Goal: Task Accomplishment & Management: Manage account settings

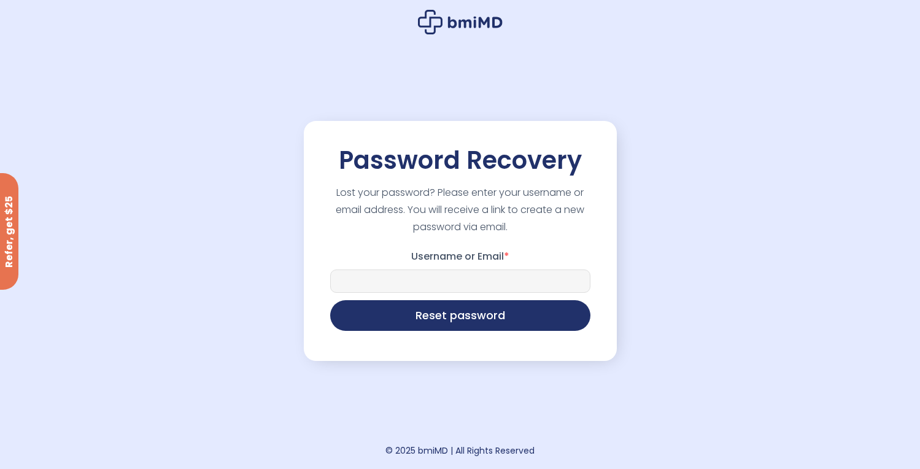
click at [447, 279] on input "Username or Email *" at bounding box center [460, 280] width 260 height 23
type input "**********"
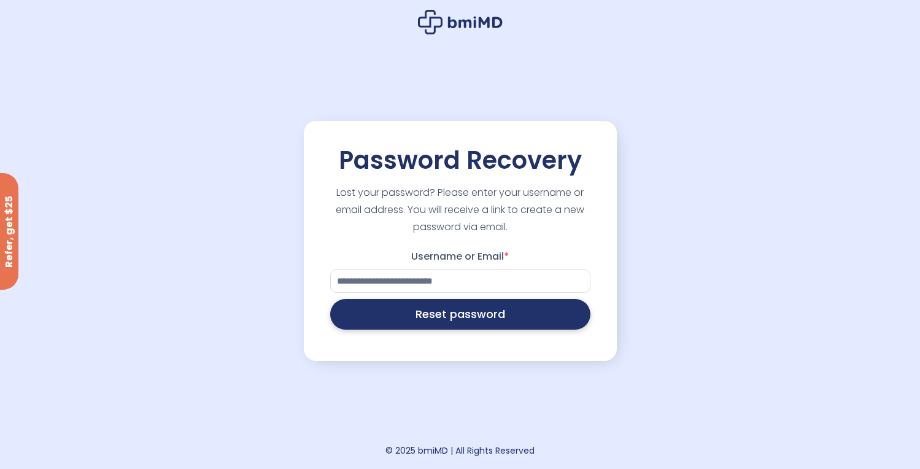
click at [455, 322] on button "Reset password" at bounding box center [460, 314] width 260 height 31
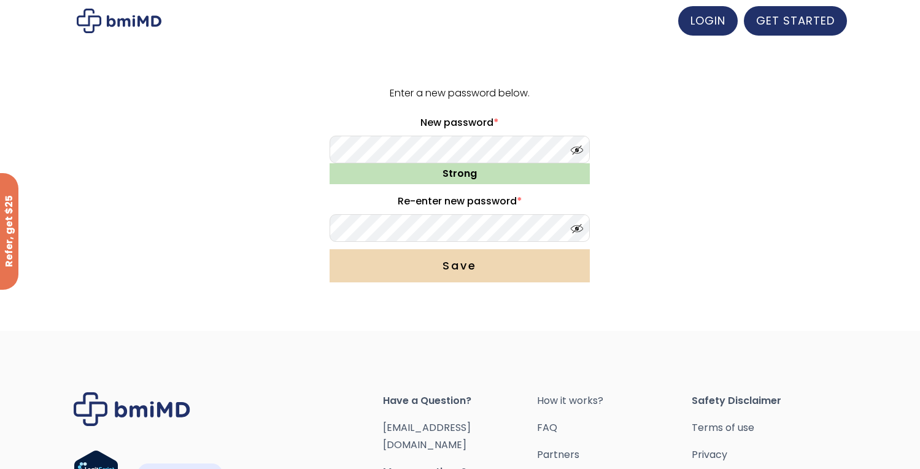
click at [522, 268] on button "Save" at bounding box center [460, 265] width 260 height 33
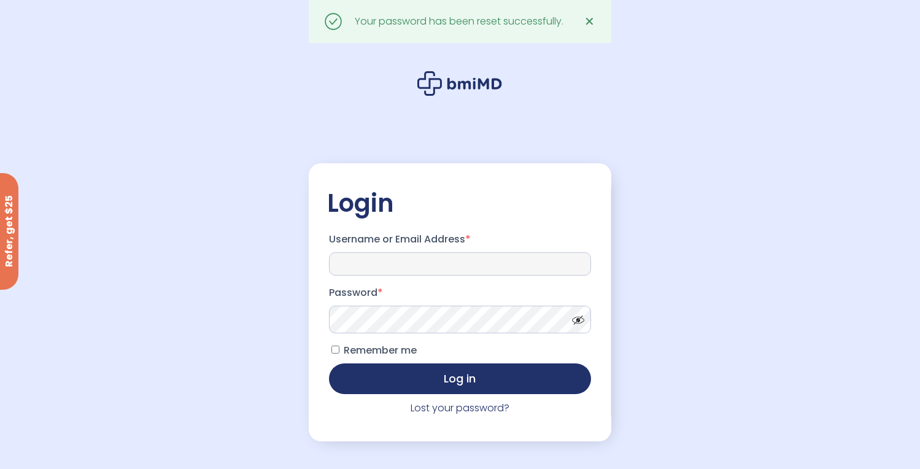
click at [387, 258] on input "Username or Email Address *" at bounding box center [460, 263] width 262 height 23
type input "**********"
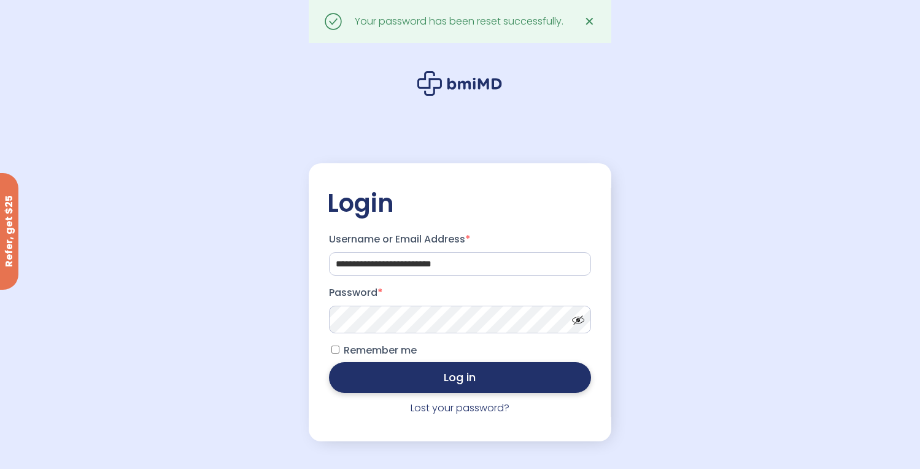
click at [443, 382] on button "Log in" at bounding box center [460, 377] width 262 height 31
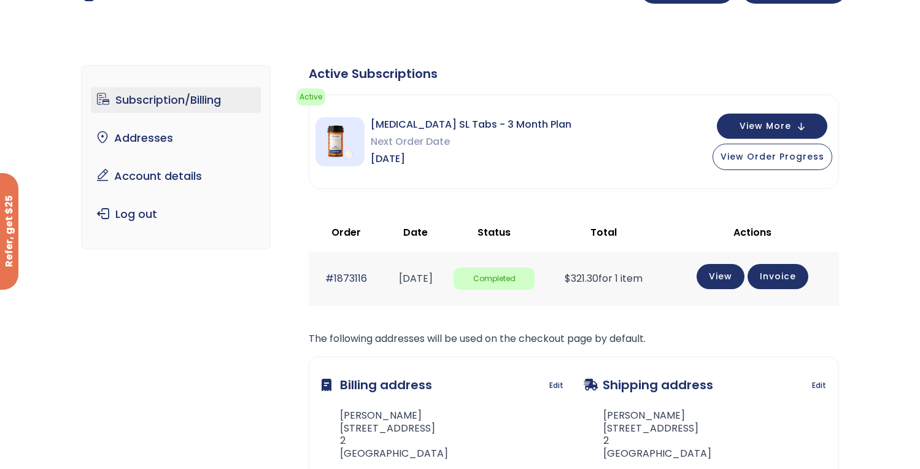
scroll to position [33, 0]
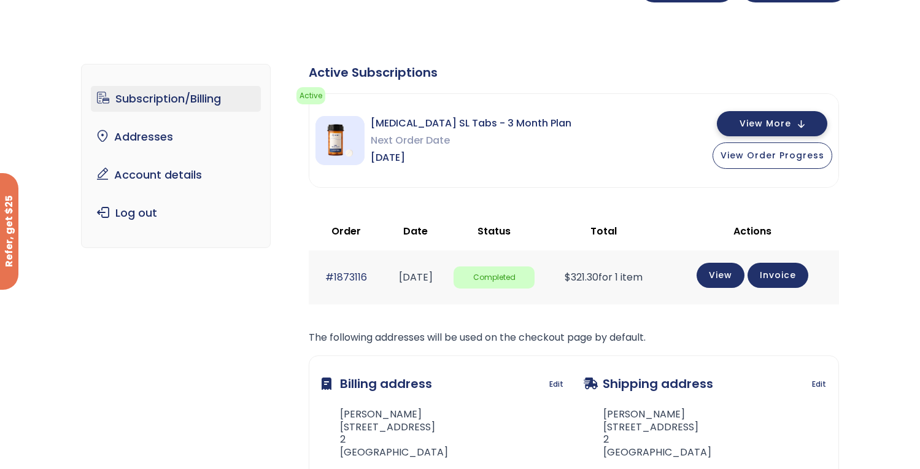
click at [786, 127] on span "View More" at bounding box center [766, 124] width 52 height 8
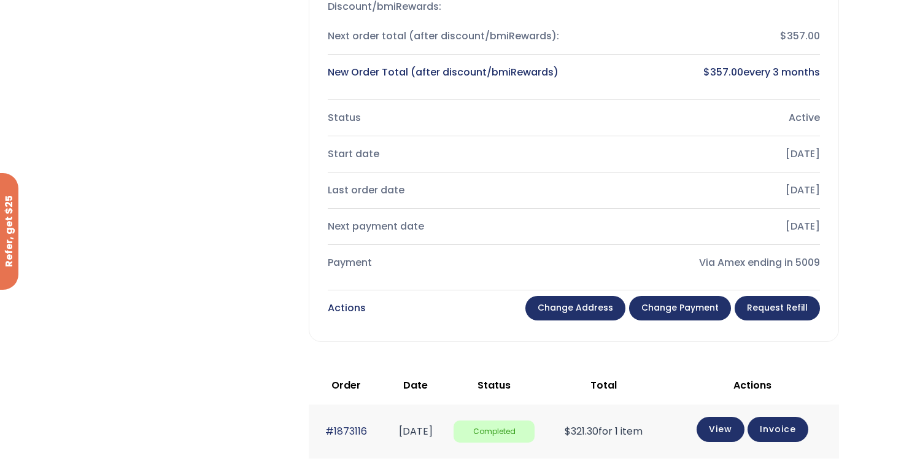
scroll to position [333, 0]
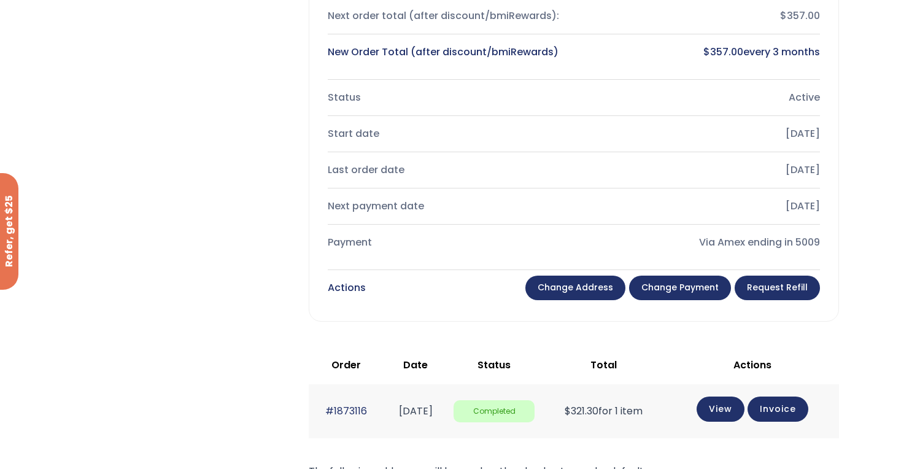
click at [784, 293] on link "Request Refill" at bounding box center [777, 288] width 85 height 25
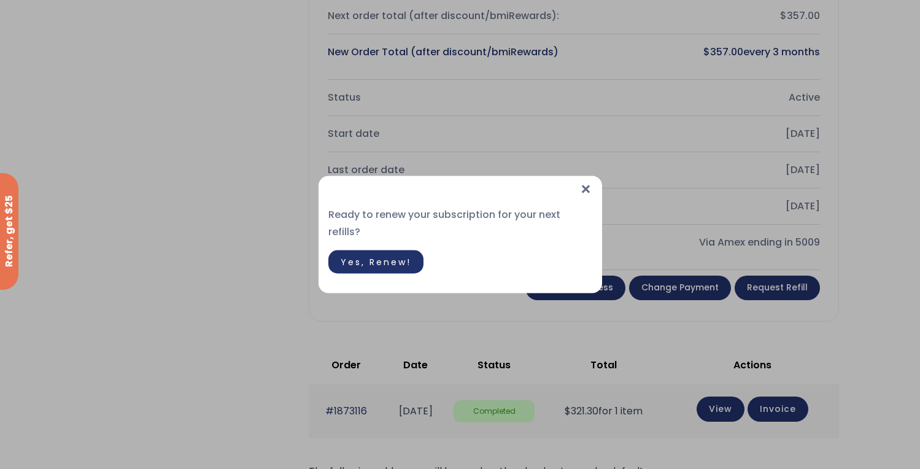
click at [584, 199] on span "×" at bounding box center [585, 189] width 13 height 26
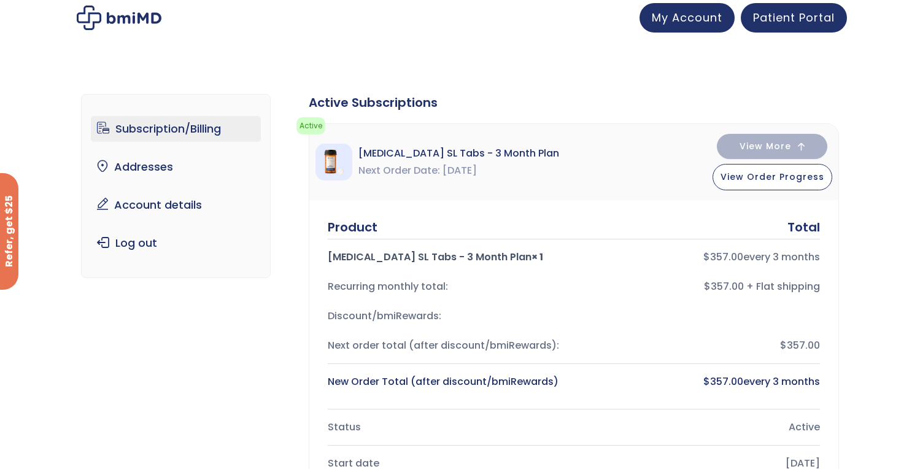
scroll to position [0, 0]
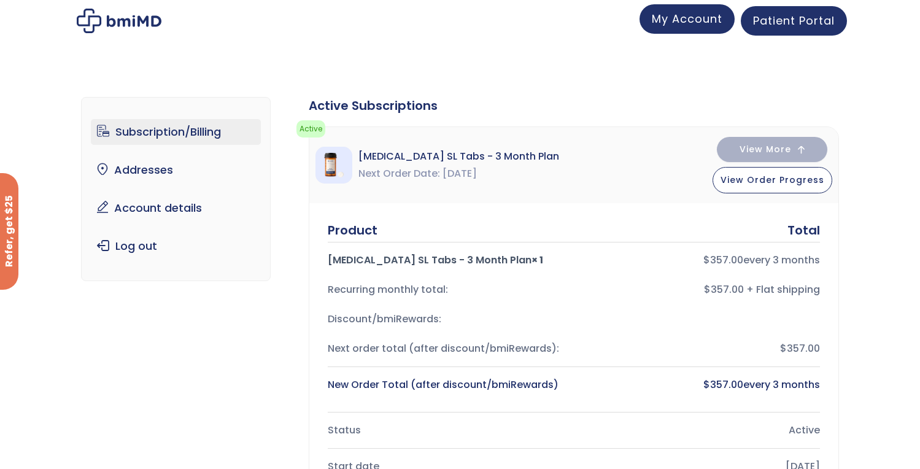
click at [690, 20] on span "My Account" at bounding box center [687, 18] width 71 height 15
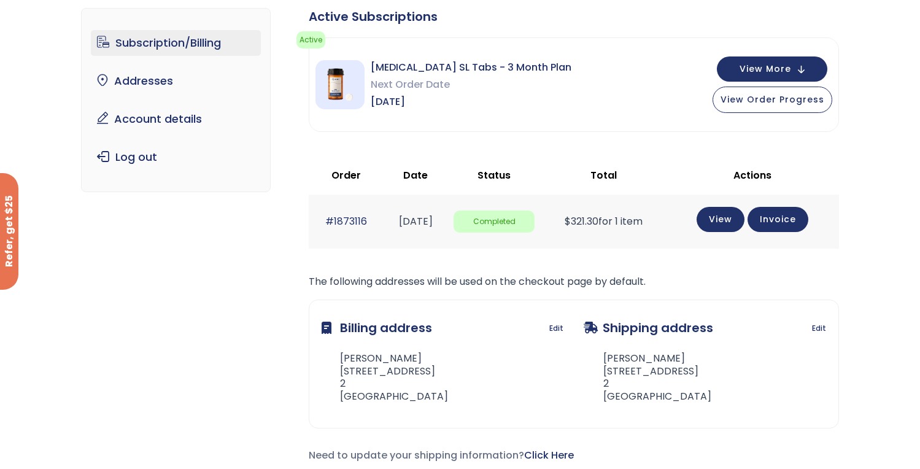
scroll to position [88, 0]
click at [762, 66] on span "View More" at bounding box center [766, 69] width 52 height 8
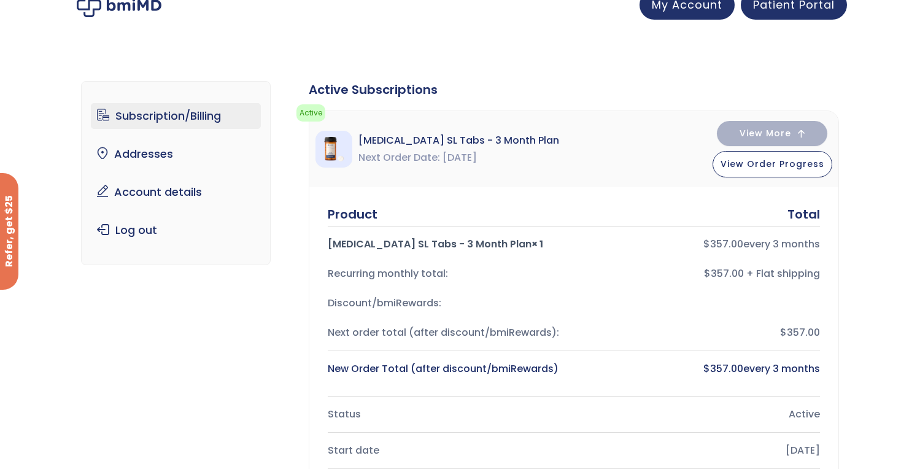
scroll to position [0, 0]
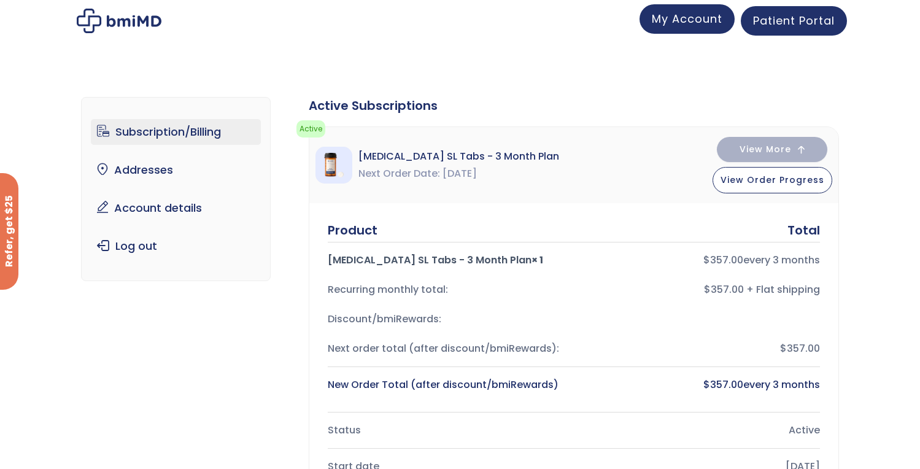
click at [698, 17] on span "My Account" at bounding box center [687, 18] width 71 height 15
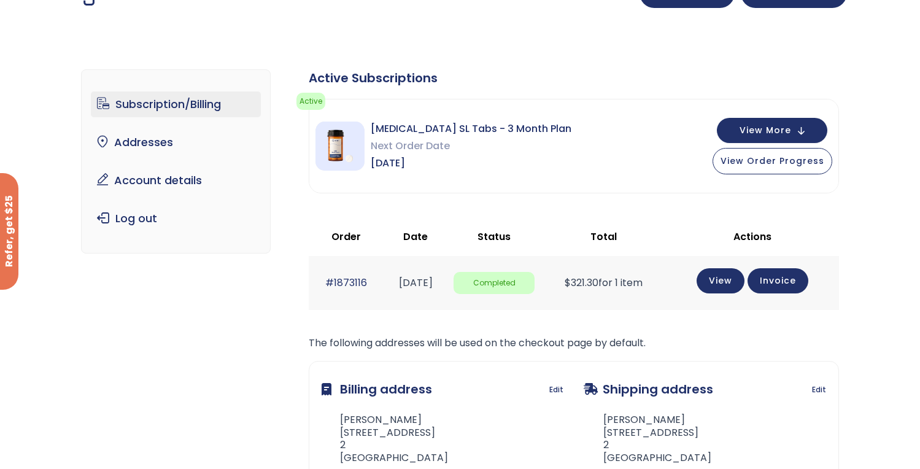
scroll to position [29, 0]
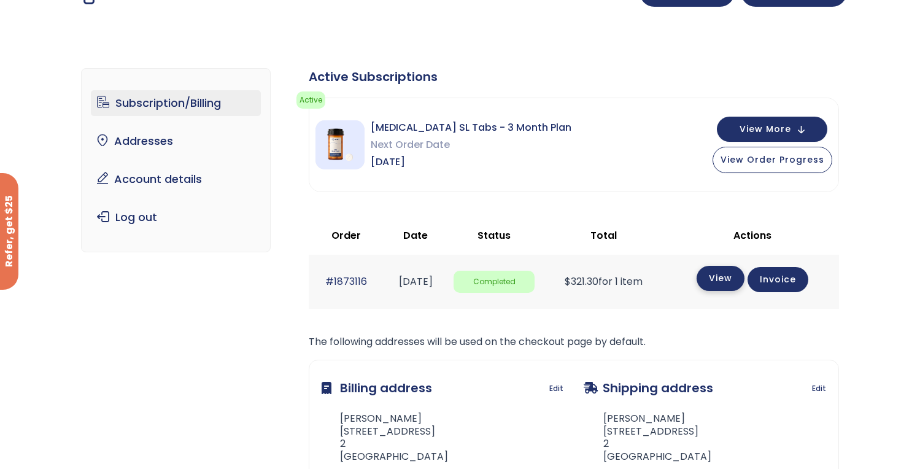
click at [729, 277] on link "View" at bounding box center [721, 278] width 48 height 25
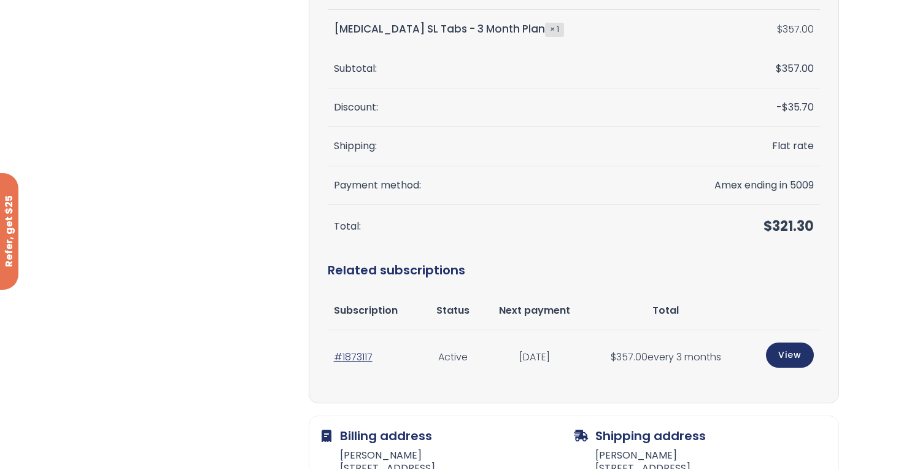
scroll to position [282, 0]
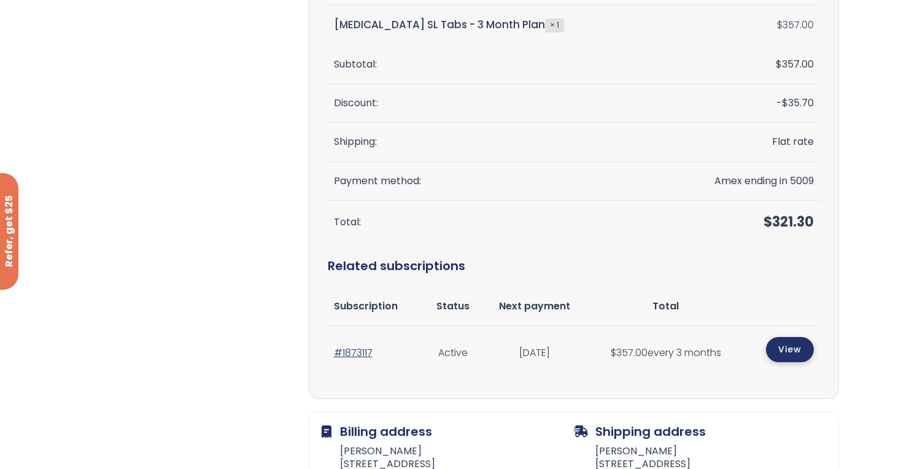
click at [800, 344] on link "View" at bounding box center [790, 349] width 48 height 25
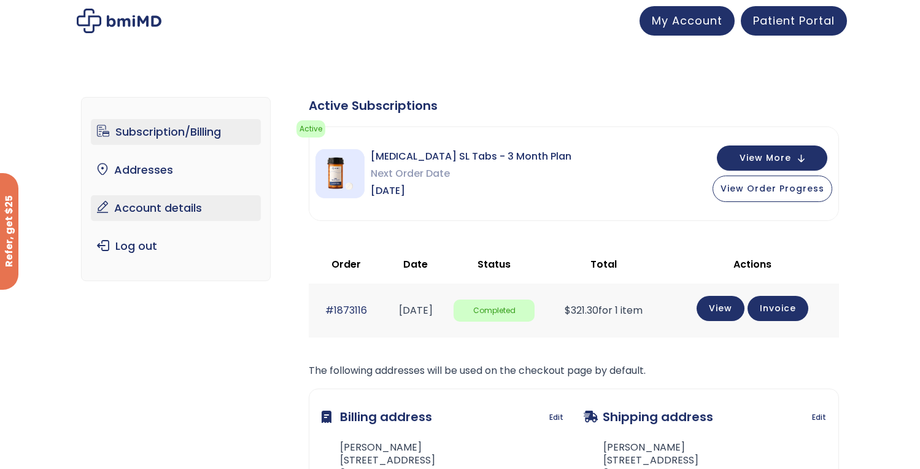
click at [233, 214] on link "Account details" at bounding box center [176, 208] width 170 height 26
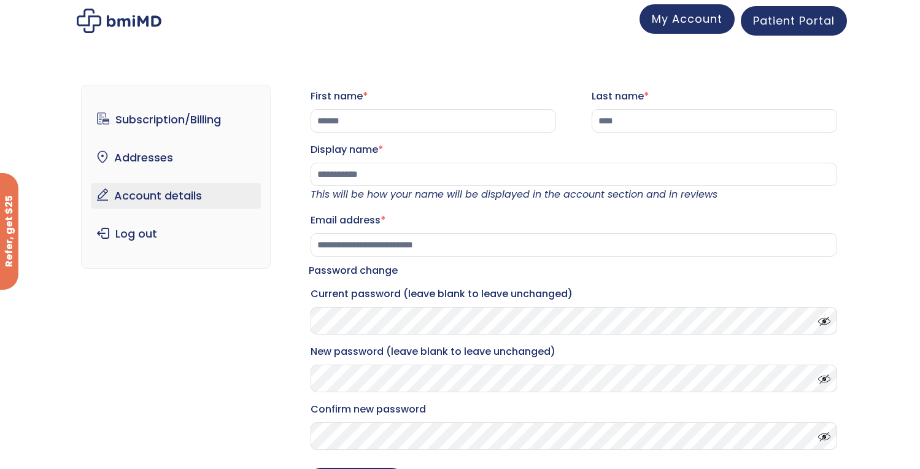
click at [690, 14] on span "My Account" at bounding box center [687, 18] width 71 height 15
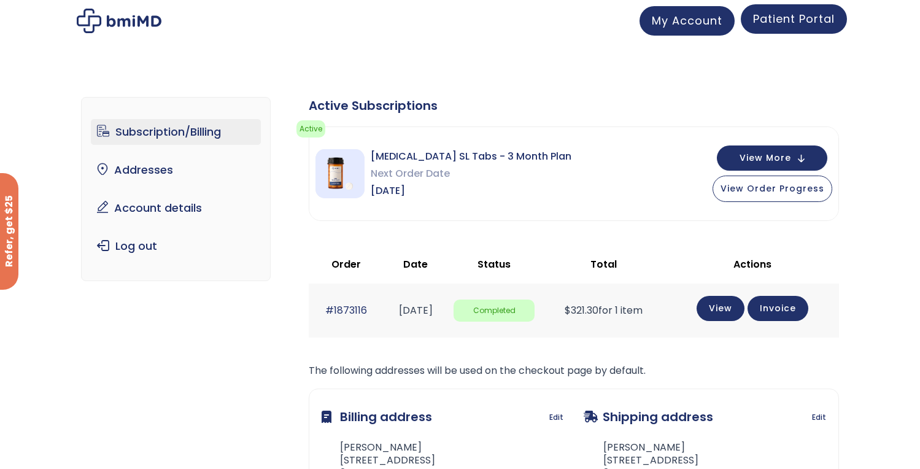
click at [802, 22] on span "Patient Portal" at bounding box center [794, 18] width 82 height 15
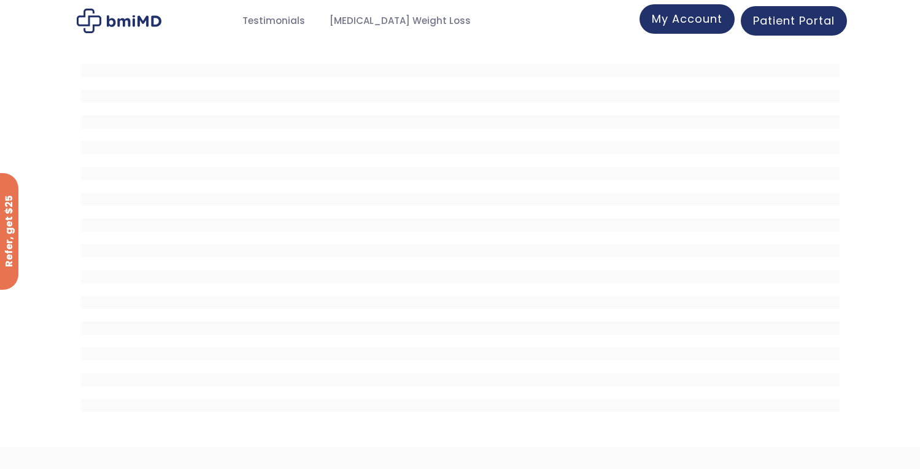
click at [684, 22] on span "My Account" at bounding box center [687, 18] width 71 height 15
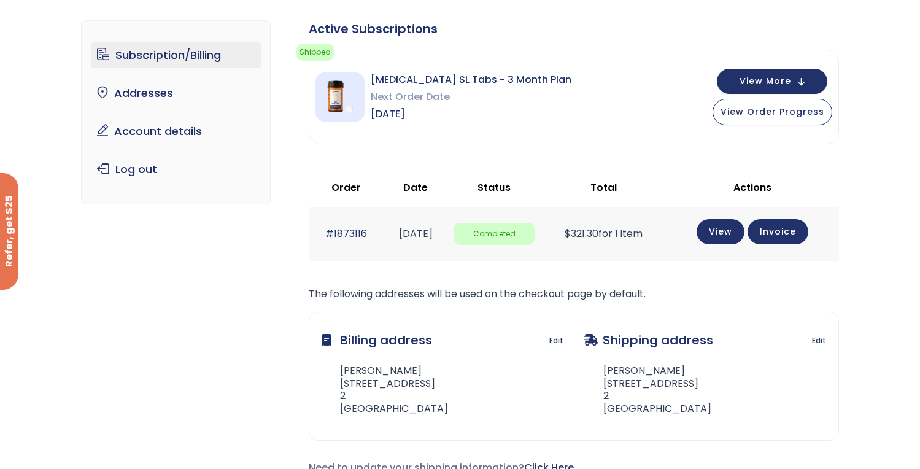
scroll to position [82, 0]
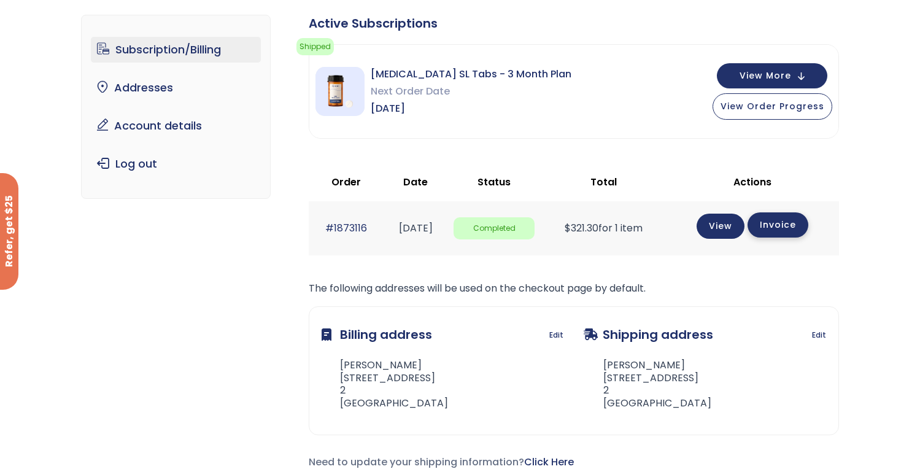
click at [783, 231] on link "Invoice" at bounding box center [778, 224] width 61 height 25
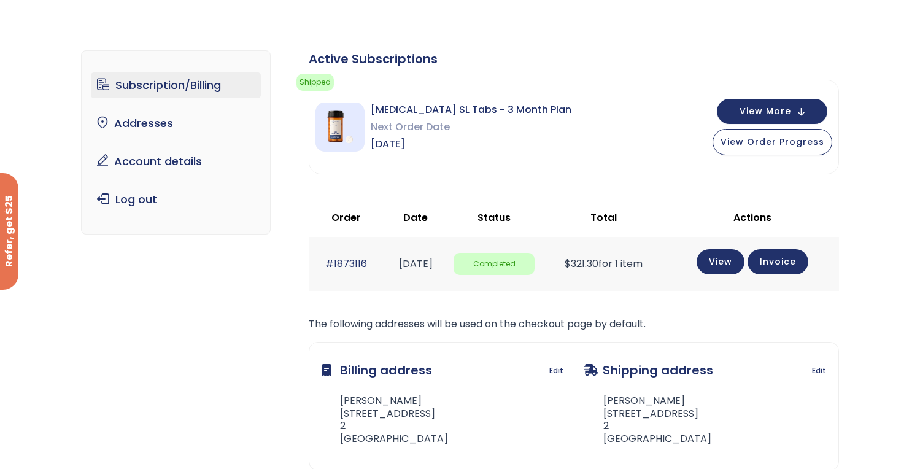
scroll to position [17, 0]
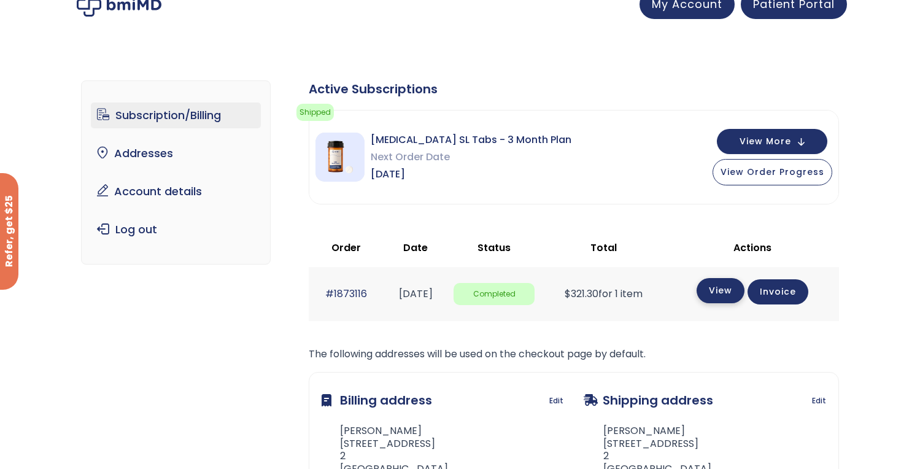
click at [723, 286] on link "View" at bounding box center [721, 290] width 48 height 25
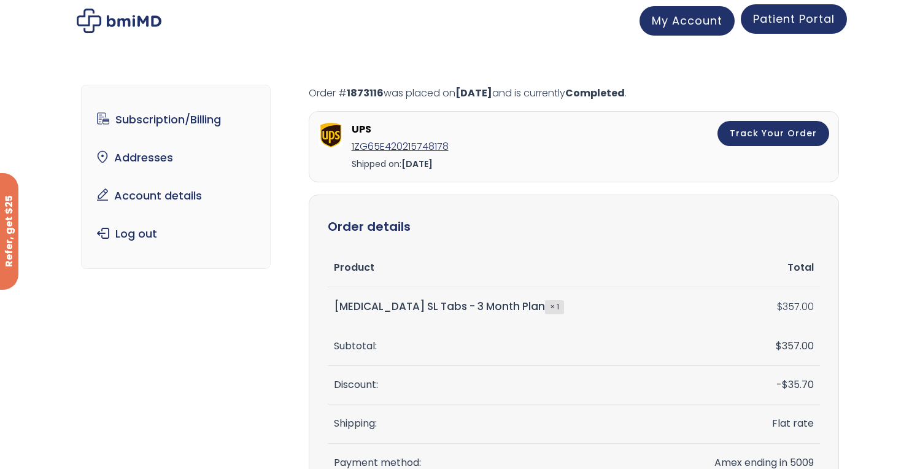
click at [779, 15] on span "Patient Portal" at bounding box center [794, 18] width 82 height 15
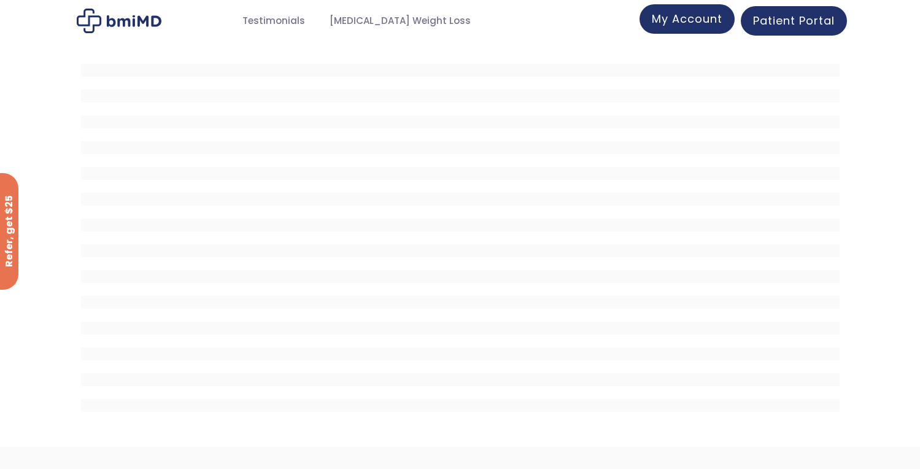
click at [697, 23] on span "My Account" at bounding box center [687, 18] width 71 height 15
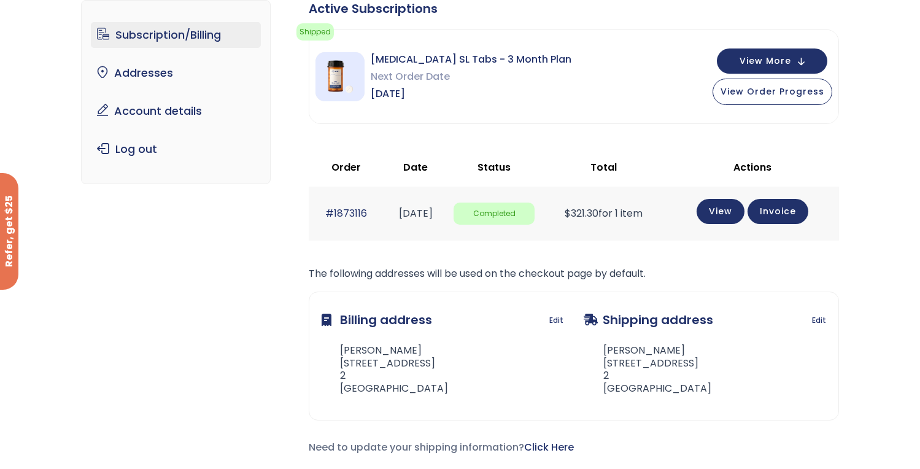
scroll to position [93, 0]
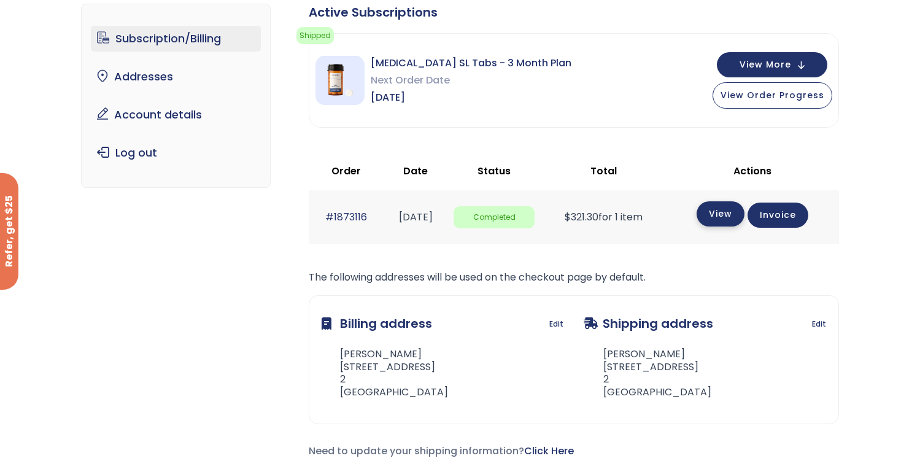
click at [733, 217] on link "View" at bounding box center [721, 213] width 48 height 25
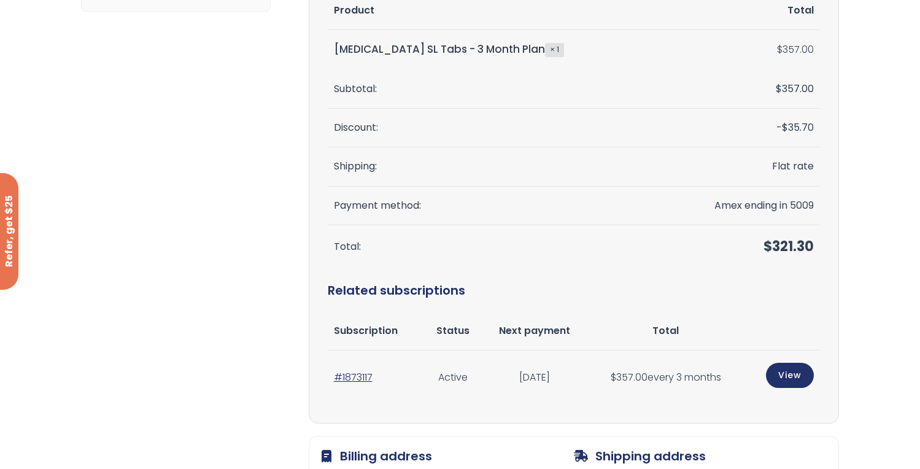
scroll to position [296, 0]
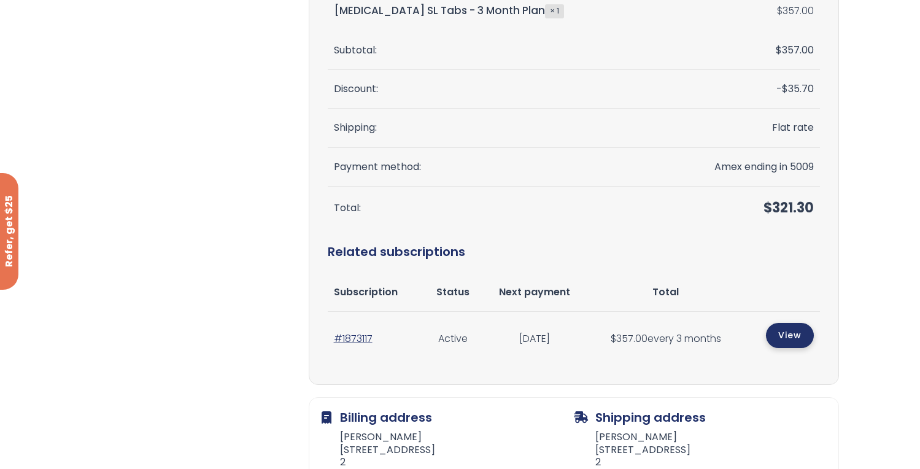
click at [786, 347] on link "View" at bounding box center [790, 335] width 48 height 25
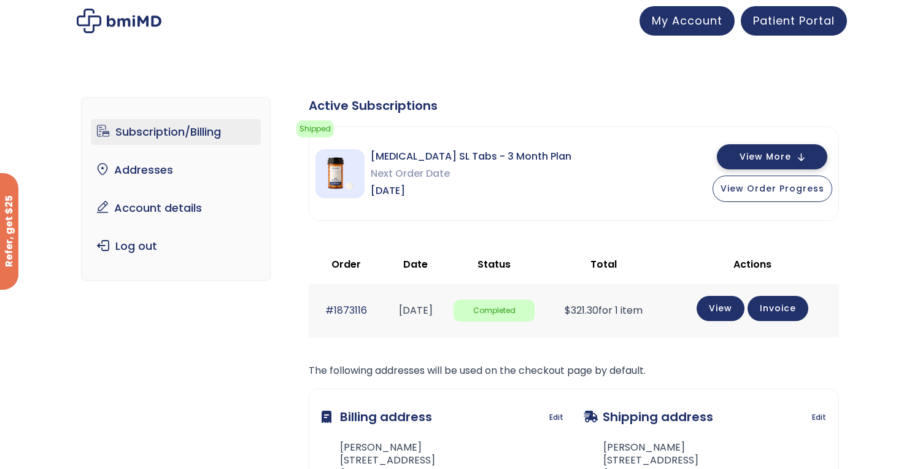
click at [791, 153] on span "View More" at bounding box center [766, 157] width 52 height 8
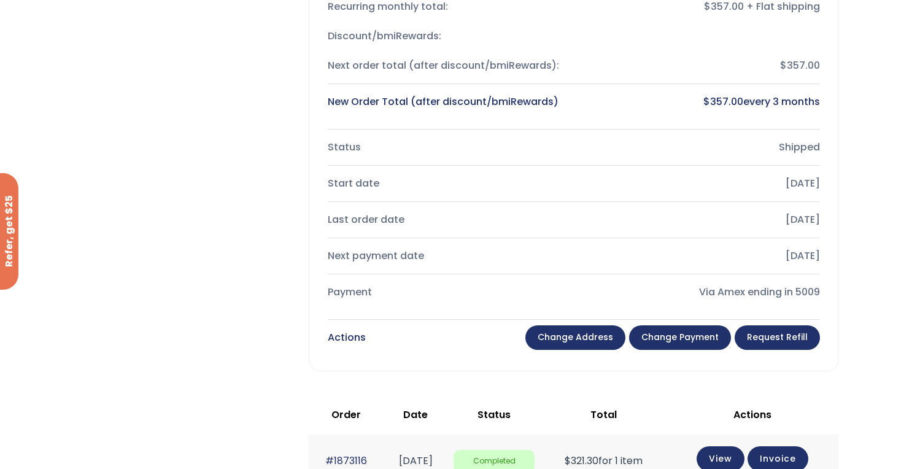
scroll to position [285, 0]
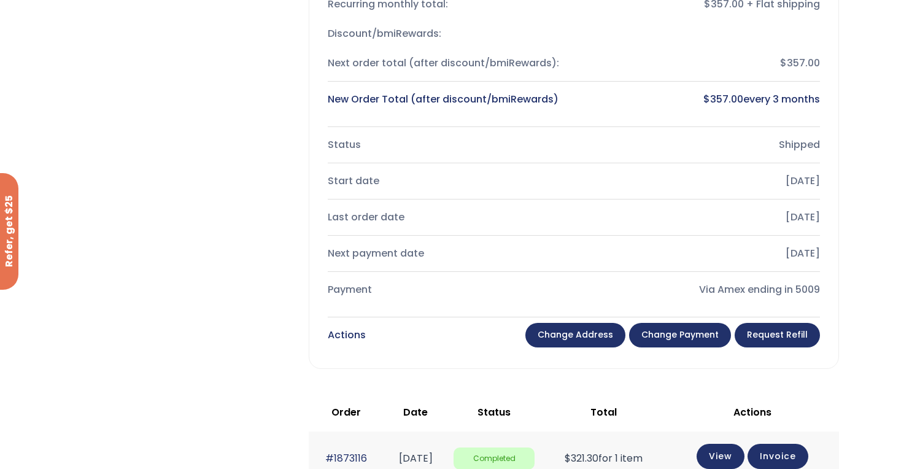
click at [671, 339] on link "Change payment" at bounding box center [680, 335] width 102 height 25
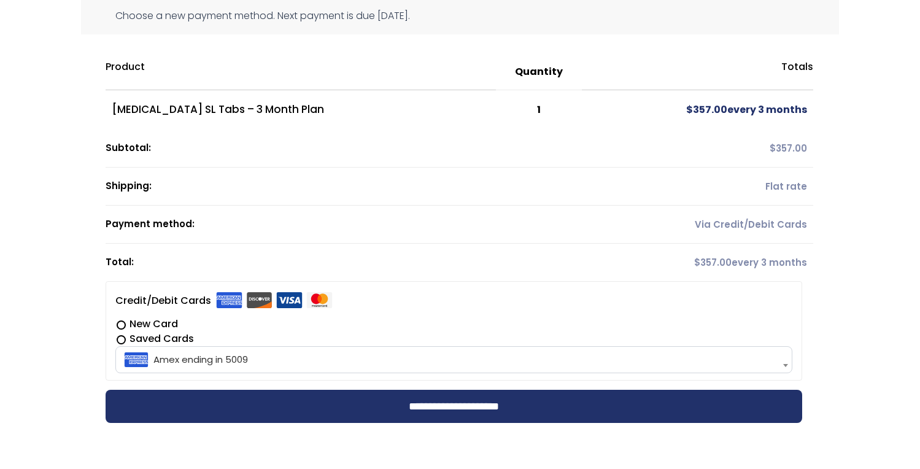
scroll to position [145, 0]
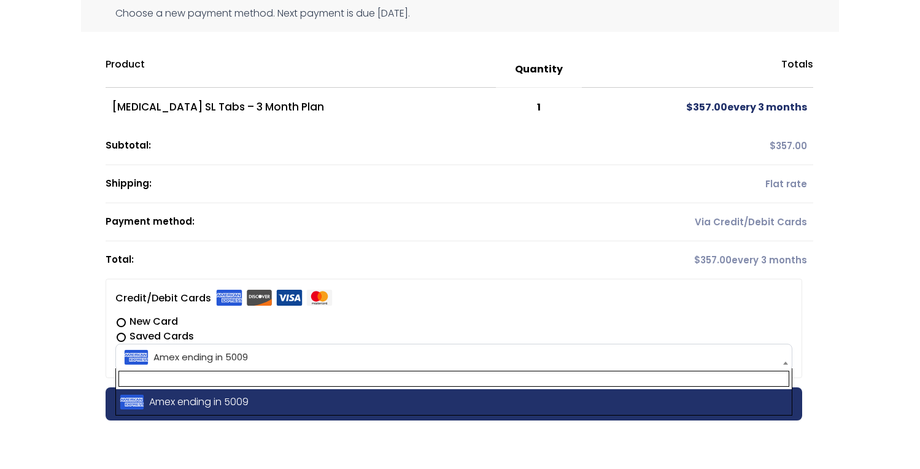
click at [566, 349] on span "Amex ending in 5009" at bounding box center [454, 357] width 670 height 26
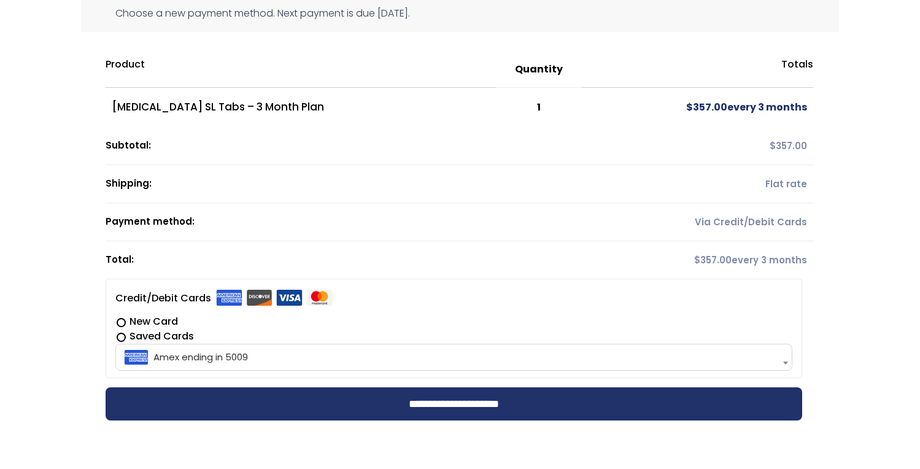
click at [516, 347] on span "Amex ending in 5009" at bounding box center [454, 357] width 670 height 26
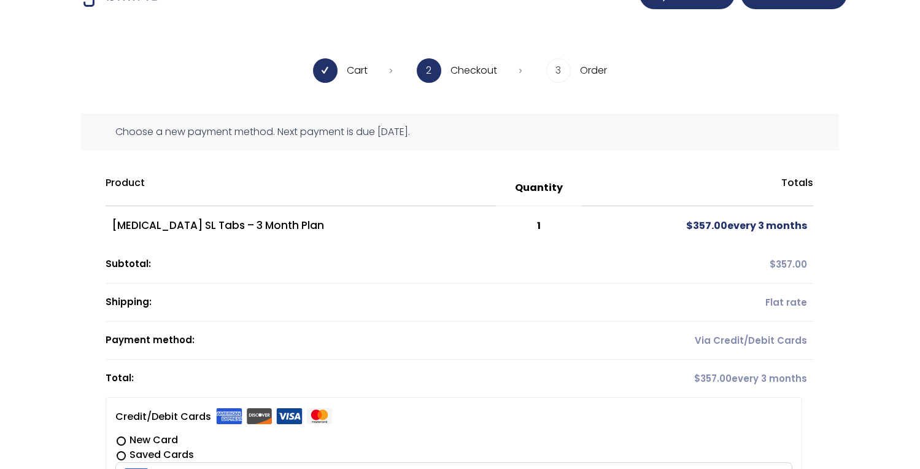
scroll to position [0, 0]
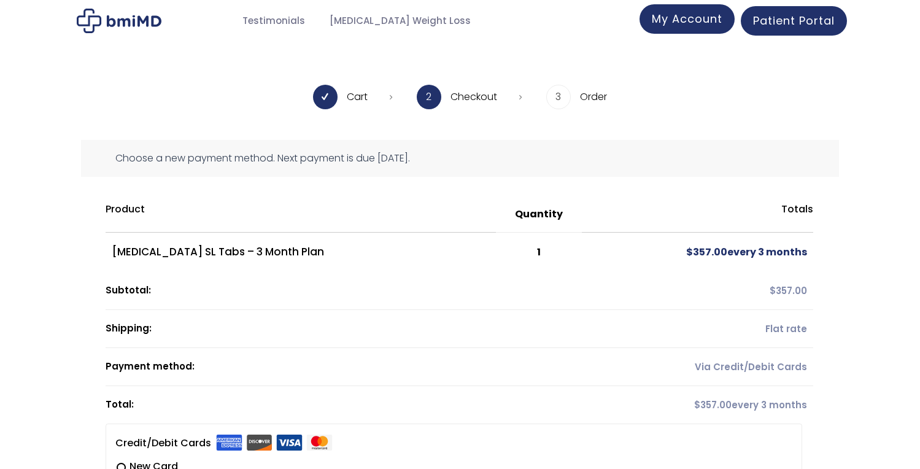
click at [687, 20] on span "My Account" at bounding box center [687, 18] width 71 height 15
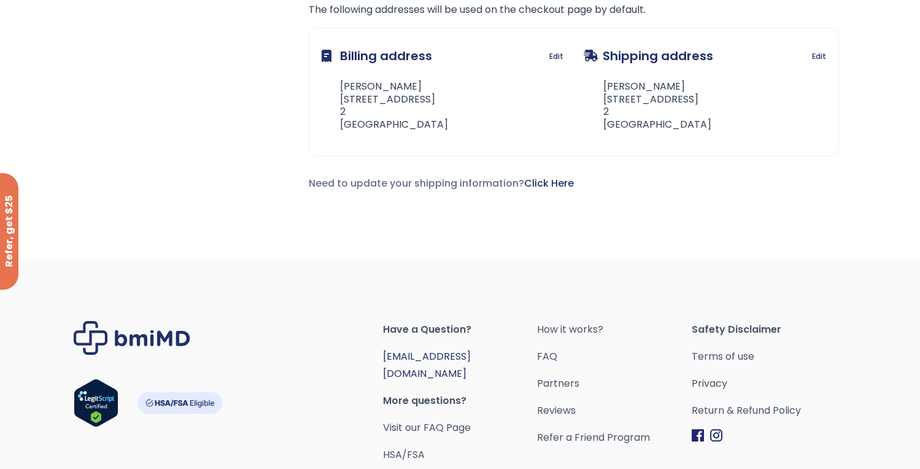
scroll to position [387, 0]
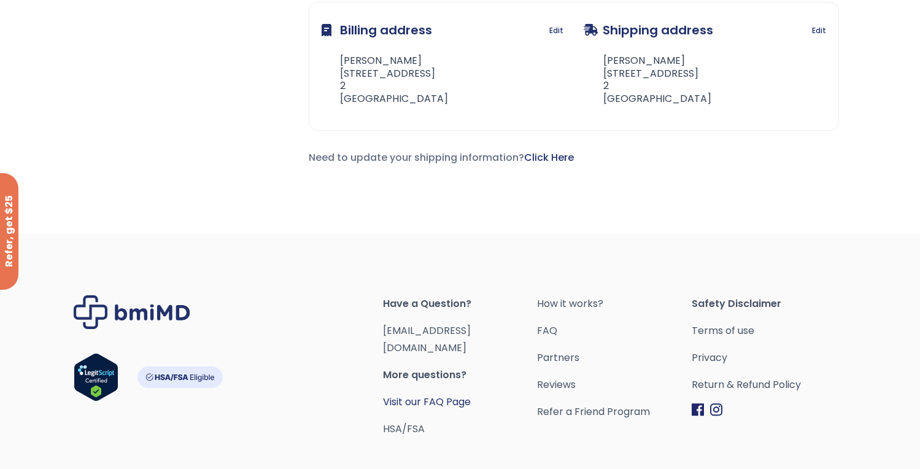
click at [435, 395] on link "Visit our FAQ Page" at bounding box center [427, 402] width 88 height 14
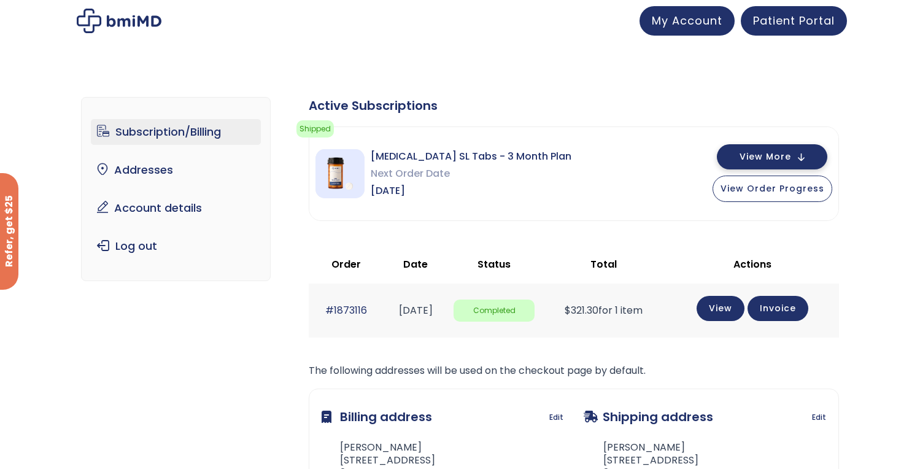
click at [806, 156] on button "View More" at bounding box center [772, 156] width 110 height 25
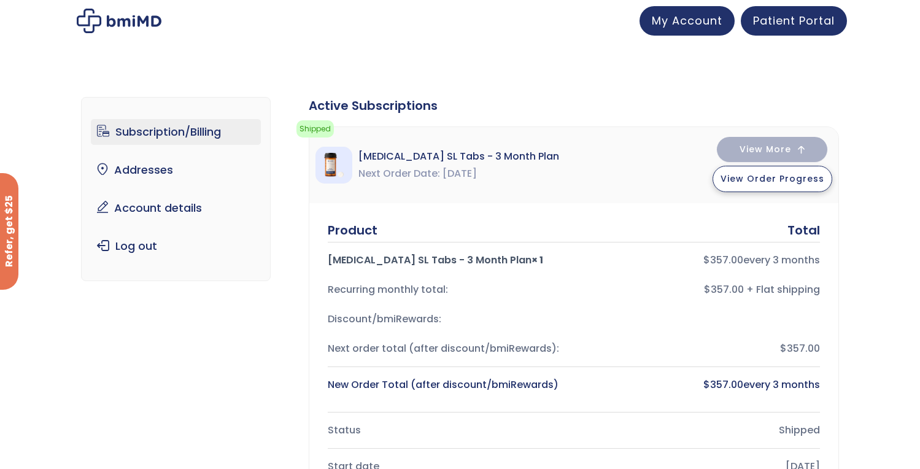
click at [789, 188] on button "View Order Progress" at bounding box center [773, 179] width 120 height 26
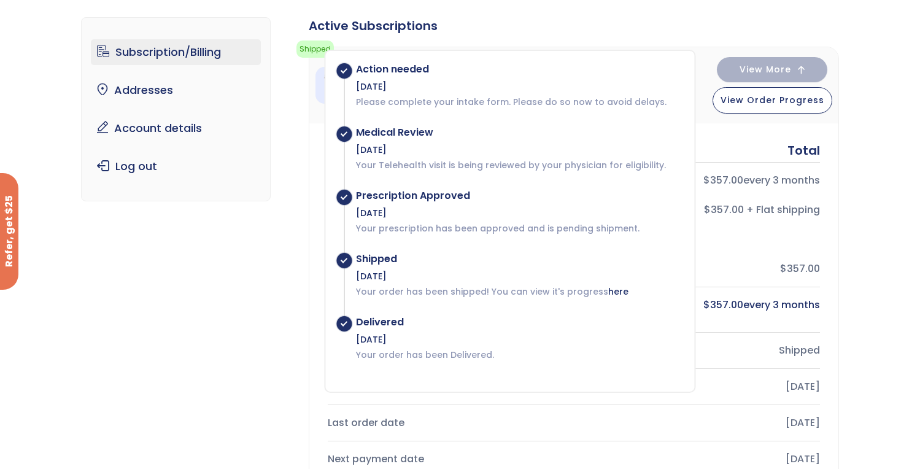
scroll to position [82, 0]
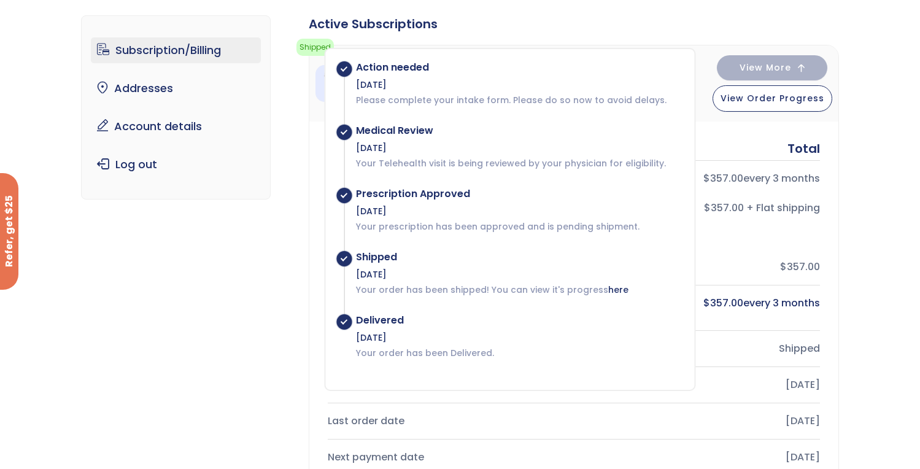
click at [787, 247] on div "Discount/bmiRewards:" at bounding box center [574, 237] width 492 height 29
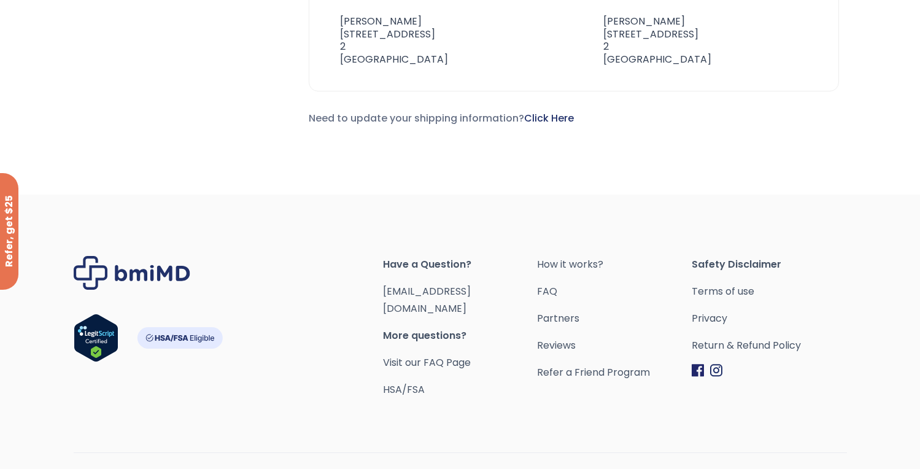
scroll to position [878, 0]
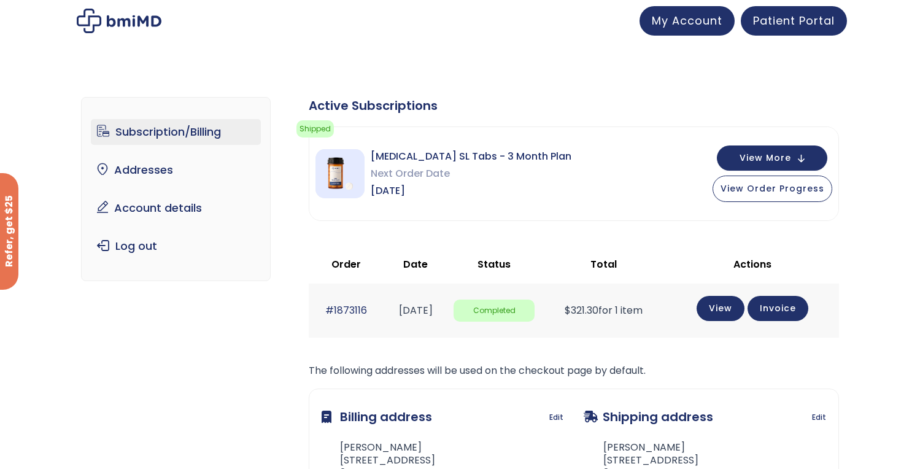
click at [369, 95] on div "Subscription/Billing bmiRewards Addresses Account details Submit a Review Log o…" at bounding box center [460, 329] width 758 height 514
click at [371, 102] on div "Active Subscriptions" at bounding box center [574, 105] width 530 height 17
click at [770, 158] on span "View More" at bounding box center [766, 157] width 52 height 8
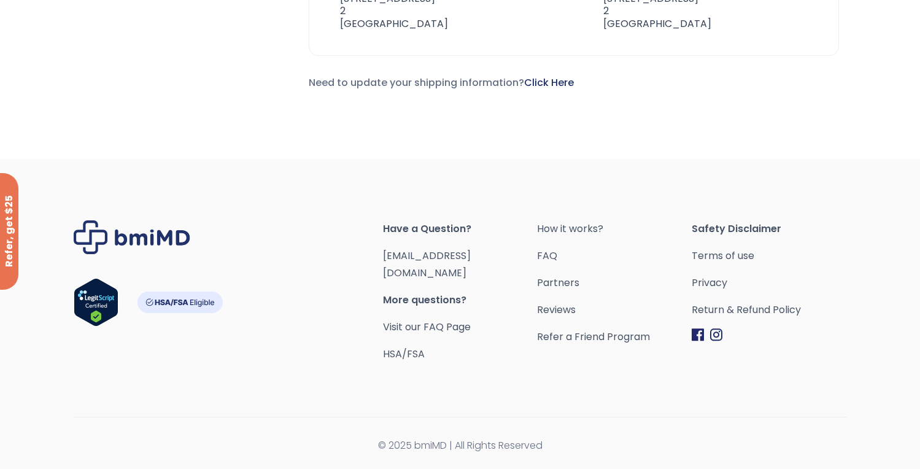
scroll to position [878, 0]
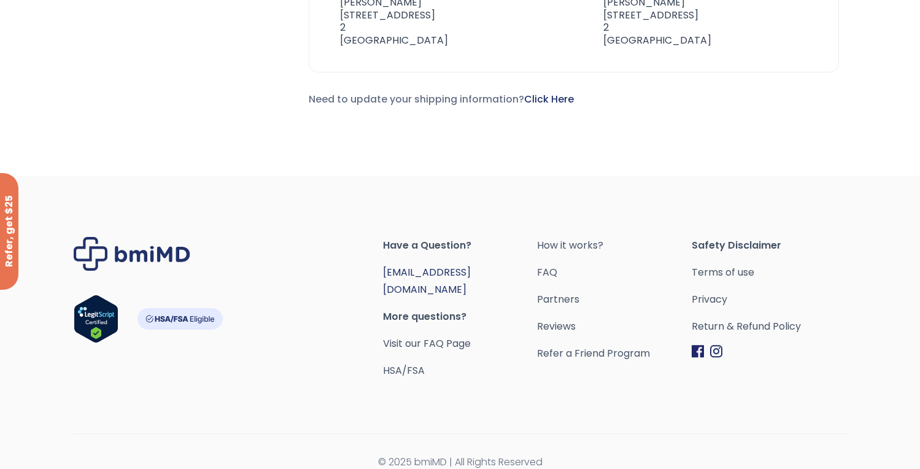
click at [436, 277] on link "[EMAIL_ADDRESS][DOMAIN_NAME]" at bounding box center [427, 280] width 88 height 31
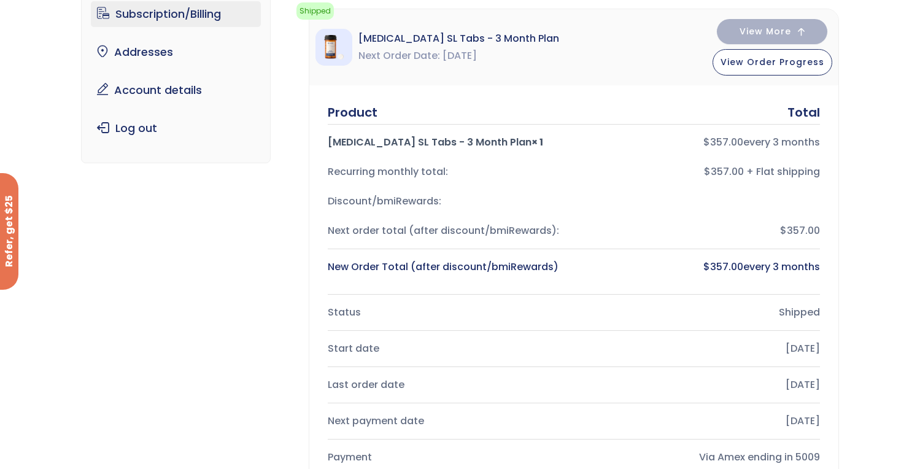
scroll to position [0, 0]
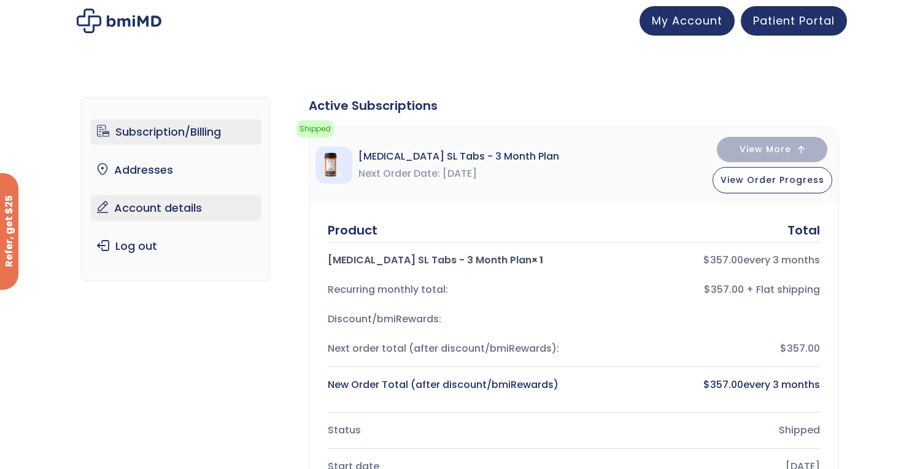
click at [169, 204] on link "Account details" at bounding box center [176, 208] width 170 height 26
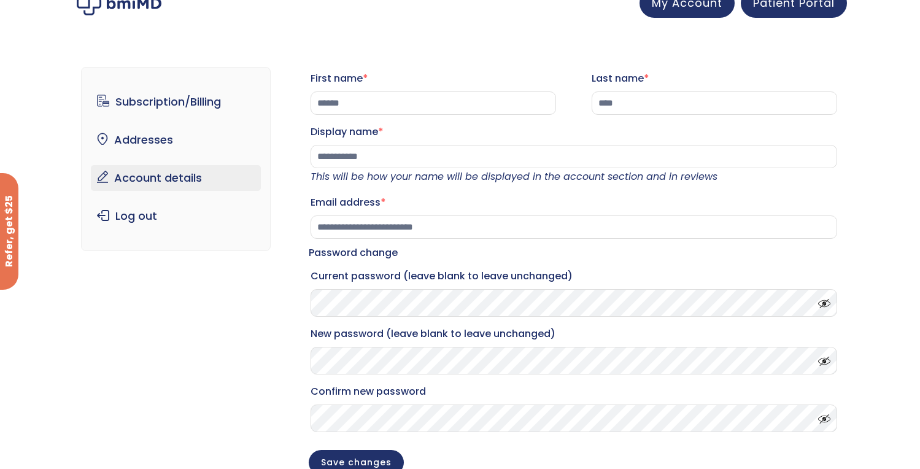
scroll to position [4, 0]
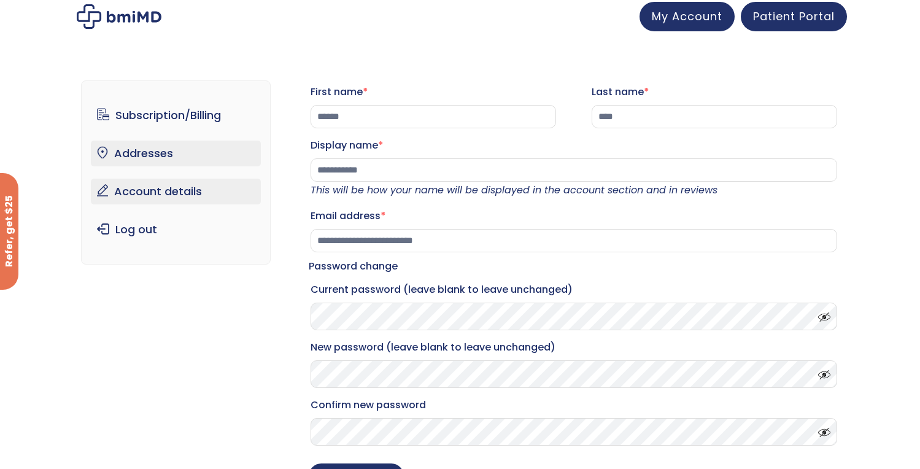
click at [181, 145] on link "Addresses" at bounding box center [176, 154] width 170 height 26
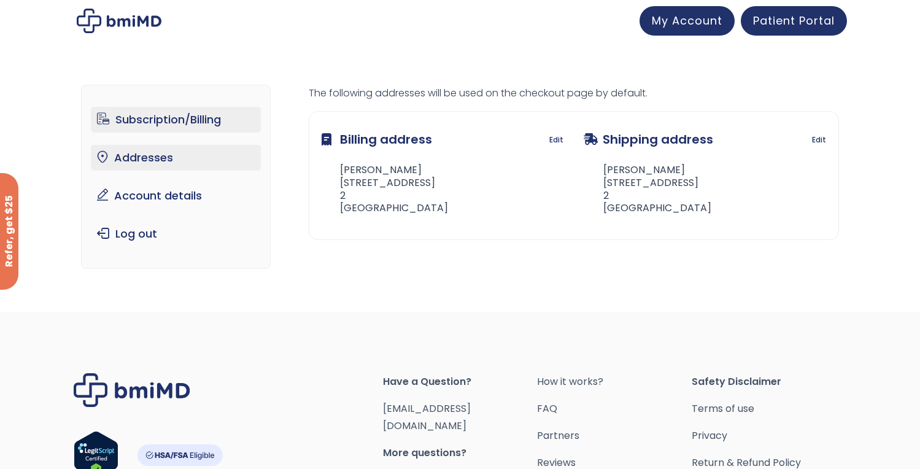
click at [171, 120] on link "Subscription/Billing" at bounding box center [176, 120] width 170 height 26
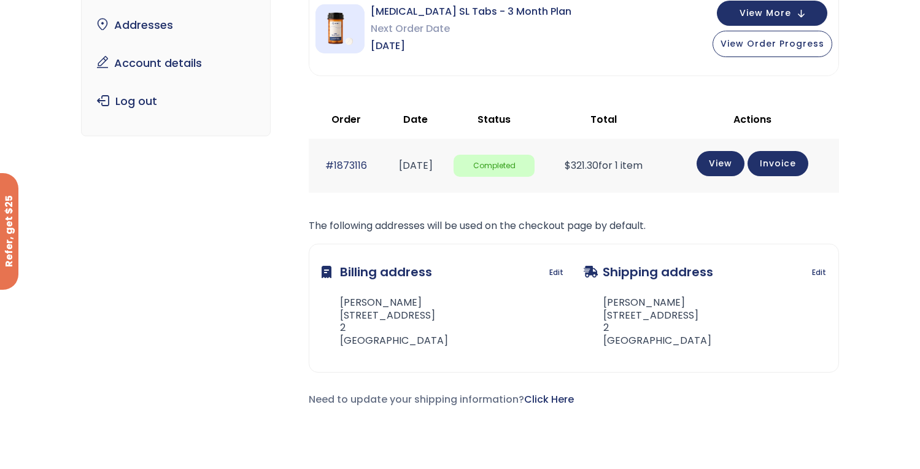
scroll to position [445, 0]
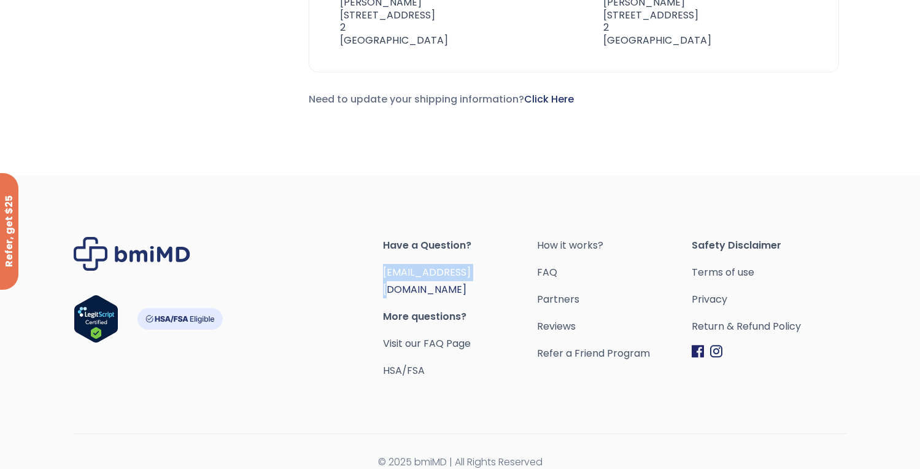
drag, startPoint x: 491, startPoint y: 272, endPoint x: 382, endPoint y: 271, distance: 108.6
click at [383, 271] on span "[EMAIL_ADDRESS][DOMAIN_NAME]" at bounding box center [460, 281] width 155 height 34
click at [368, 272] on div "Footer" at bounding box center [228, 308] width 309 height 142
drag, startPoint x: 369, startPoint y: 272, endPoint x: 506, endPoint y: 276, distance: 136.9
click at [506, 276] on div "Have a Question? [EMAIL_ADDRESS][DOMAIN_NAME] More questions? Visit our FAQ Pag…" at bounding box center [460, 308] width 773 height 142
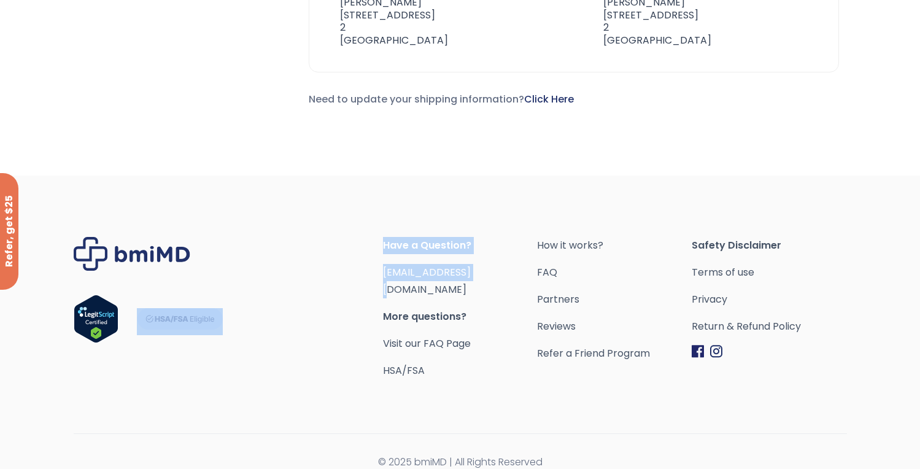
click at [506, 276] on span "[EMAIL_ADDRESS][DOMAIN_NAME]" at bounding box center [460, 281] width 155 height 34
drag, startPoint x: 516, startPoint y: 274, endPoint x: 385, endPoint y: 275, distance: 130.7
click at [385, 275] on span "[EMAIL_ADDRESS][DOMAIN_NAME]" at bounding box center [460, 281] width 155 height 34
copy link "[EMAIL_ADDRESS][DOMAIN_NAME]"
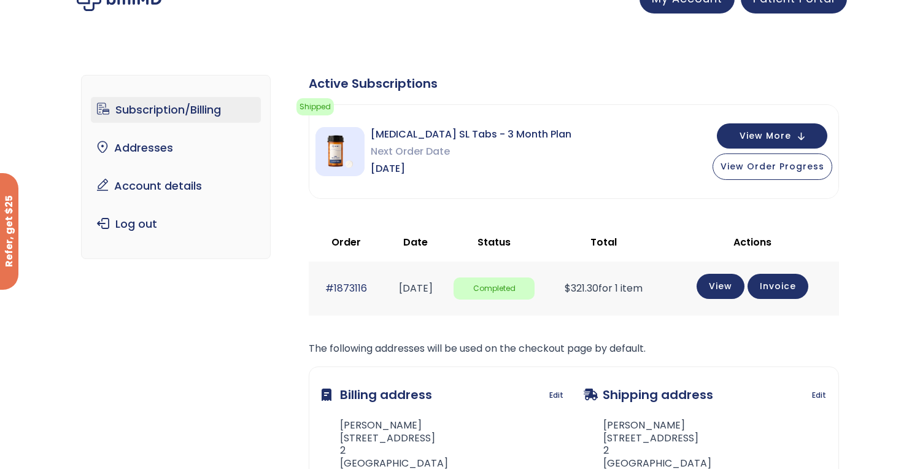
scroll to position [0, 0]
